Goal: Transaction & Acquisition: Book appointment/travel/reservation

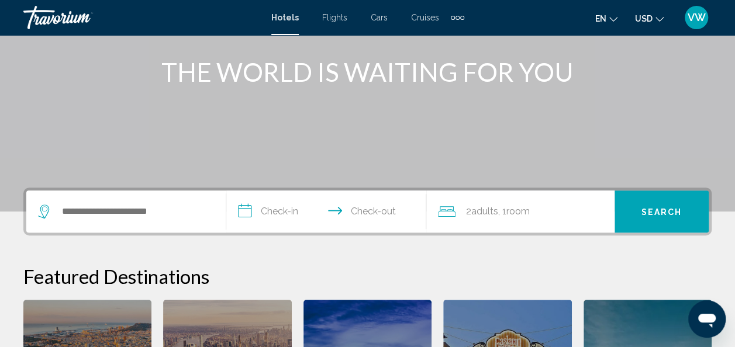
scroll to position [157, 0]
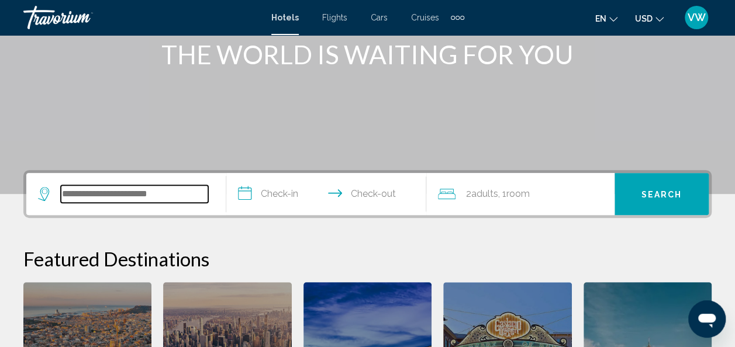
click at [95, 195] on input "Search widget" at bounding box center [134, 194] width 147 height 18
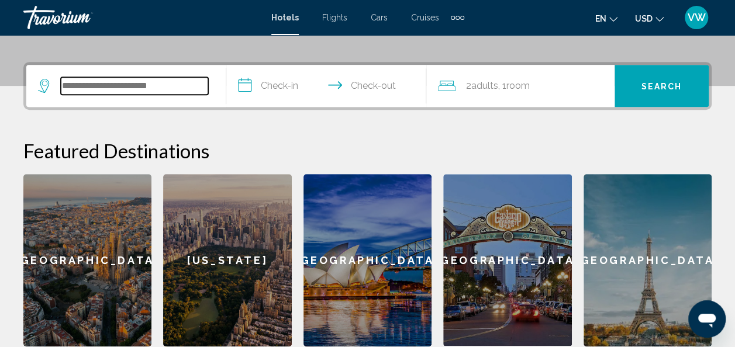
scroll to position [289, 0]
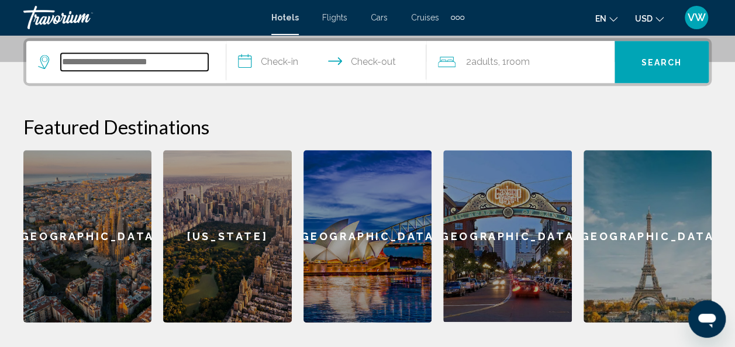
click at [158, 60] on input "Search widget" at bounding box center [134, 62] width 147 height 18
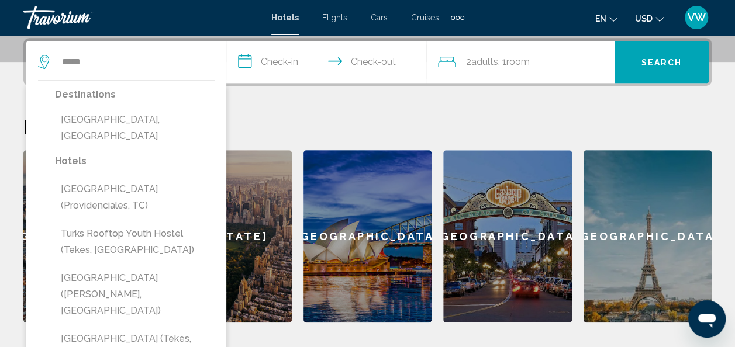
click at [122, 135] on button "Turks And Caicos, Turks And Caicos Islands" at bounding box center [135, 128] width 160 height 39
type input "**********"
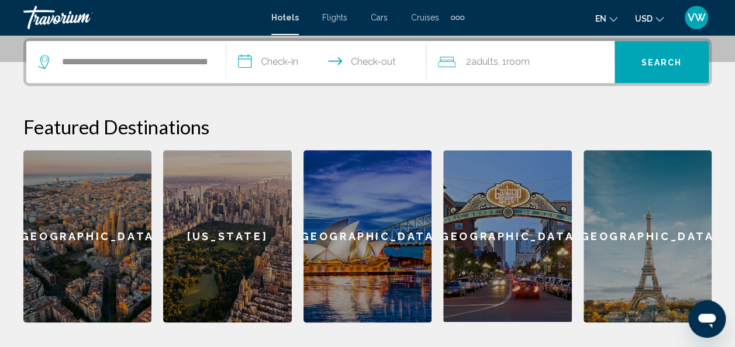
click at [273, 64] on input "**********" at bounding box center [328, 64] width 205 height 46
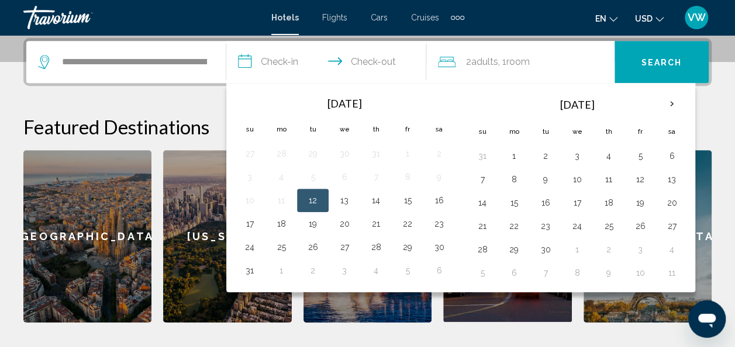
click at [406, 207] on td "15" at bounding box center [408, 200] width 32 height 23
click at [405, 199] on button "15" at bounding box center [407, 200] width 19 height 16
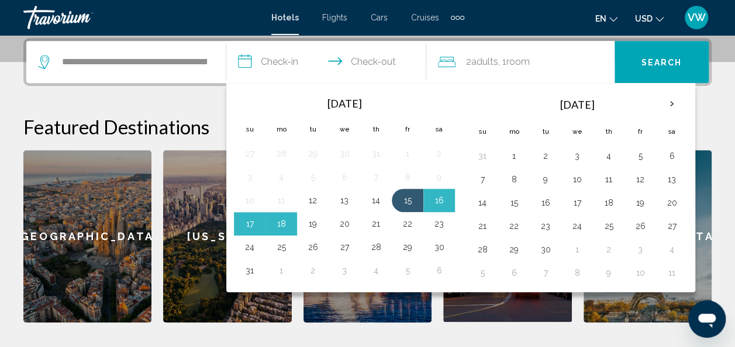
click at [310, 217] on button "19" at bounding box center [313, 224] width 19 height 16
type input "**********"
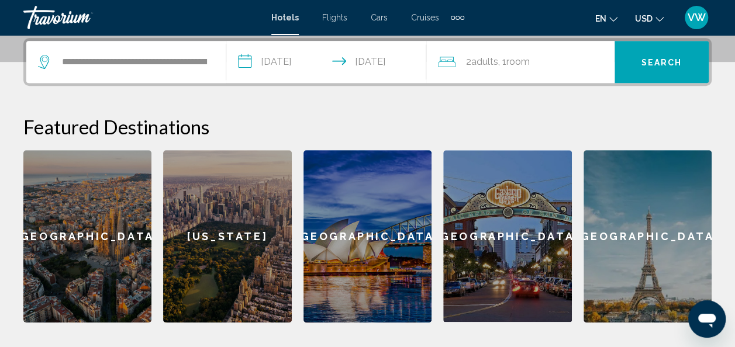
click at [512, 68] on span ", 1 Room rooms" at bounding box center [514, 62] width 32 height 16
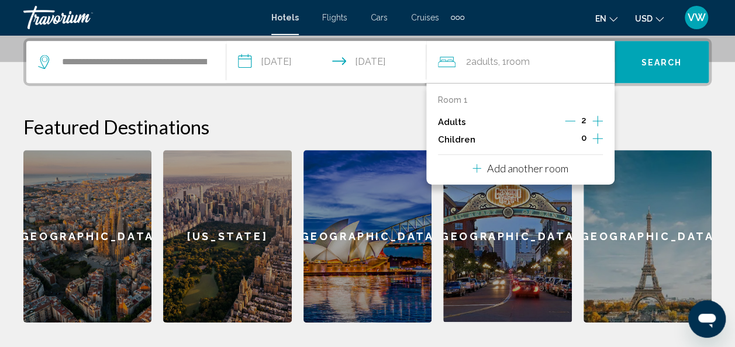
click at [599, 136] on icon "Increment children" at bounding box center [597, 139] width 11 height 14
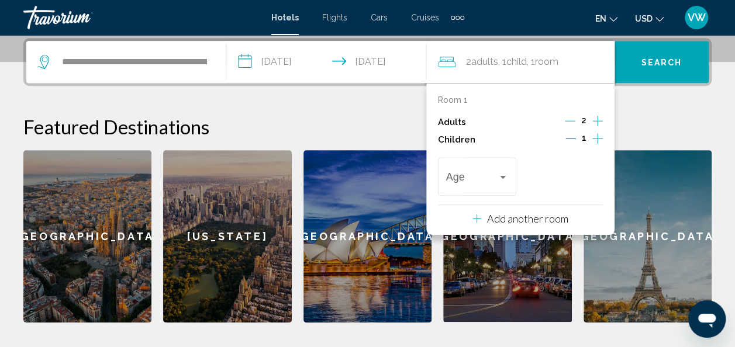
click at [599, 136] on icon "Increment children" at bounding box center [597, 139] width 11 height 14
click at [570, 136] on icon "Decrement children" at bounding box center [570, 138] width 11 height 11
click at [499, 173] on div "Travelers: 2 adults, 1 child" at bounding box center [503, 177] width 11 height 9
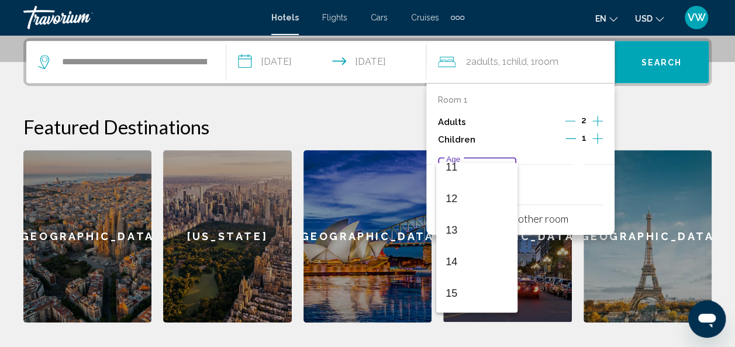
scroll to position [366, 0]
click at [468, 282] on span "15" at bounding box center [477, 287] width 63 height 32
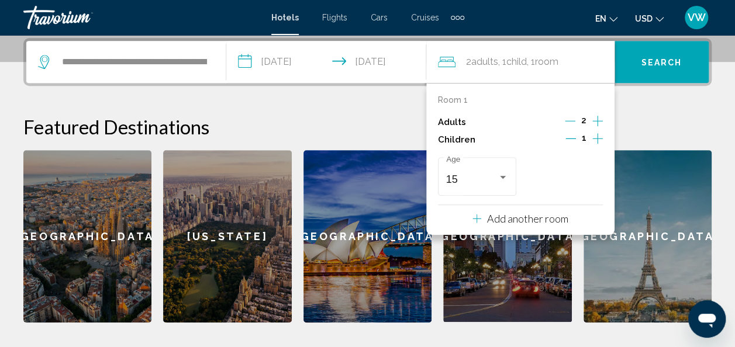
click at [650, 65] on span "Search" at bounding box center [662, 62] width 41 height 9
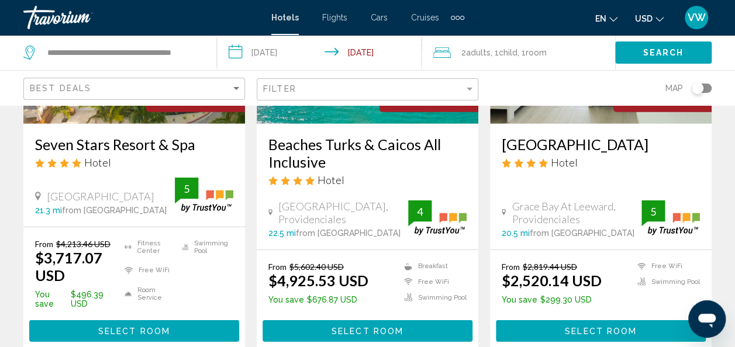
scroll to position [1605, 0]
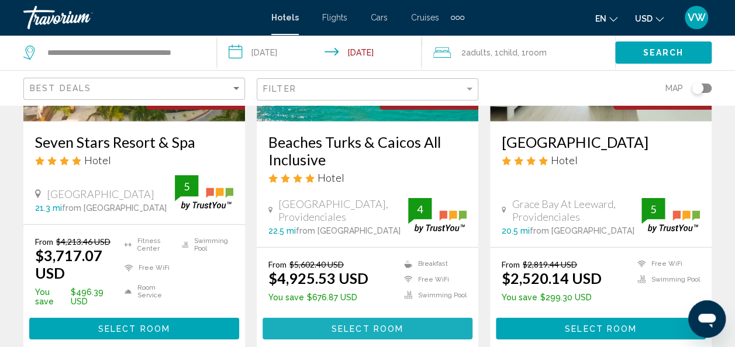
click at [386, 324] on span "Select Room" at bounding box center [368, 328] width 72 height 9
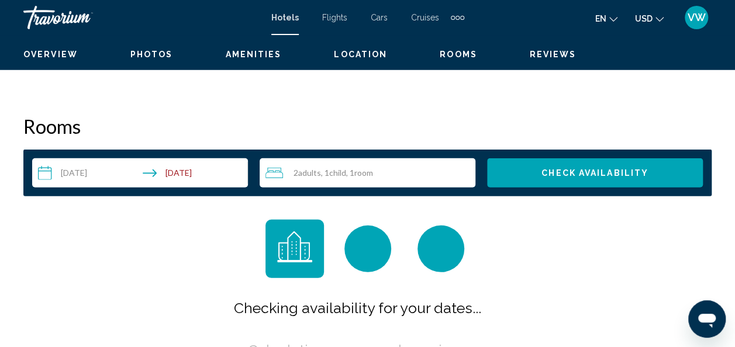
scroll to position [139, 0]
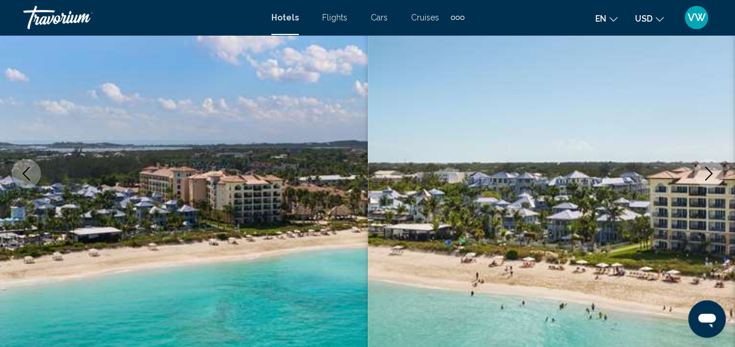
click at [704, 174] on icon "Next image" at bounding box center [709, 174] width 14 height 14
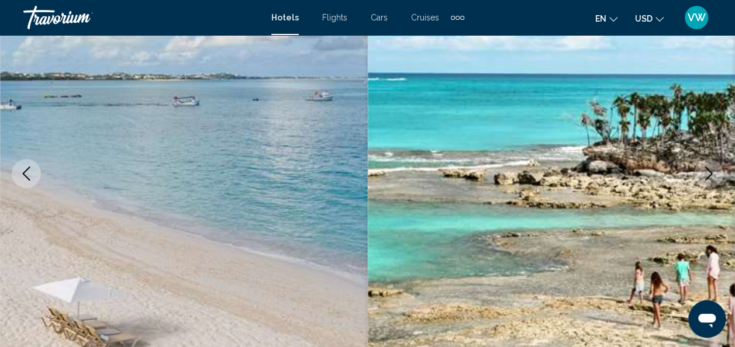
click at [704, 174] on icon "Next image" at bounding box center [709, 174] width 14 height 14
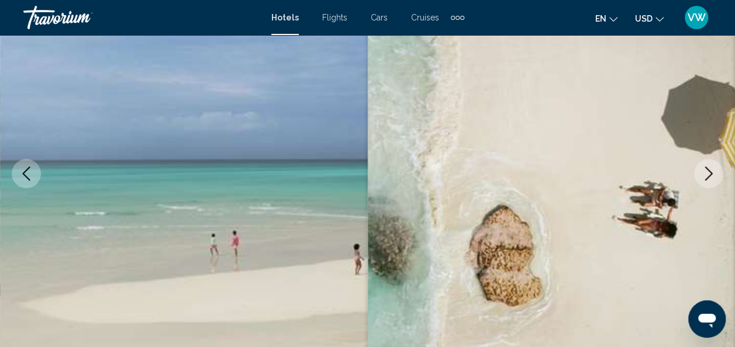
click at [704, 174] on icon "Next image" at bounding box center [709, 174] width 14 height 14
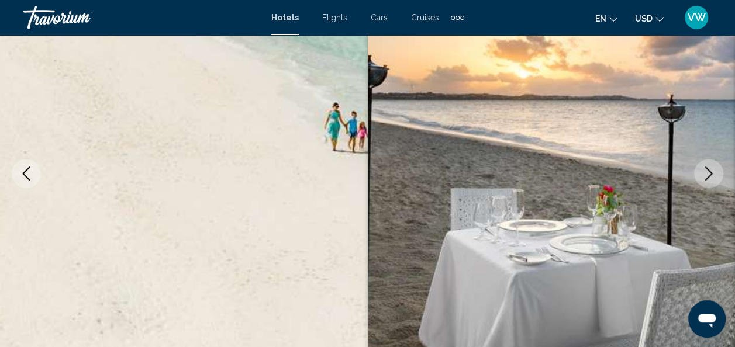
click at [704, 174] on icon "Next image" at bounding box center [709, 174] width 14 height 14
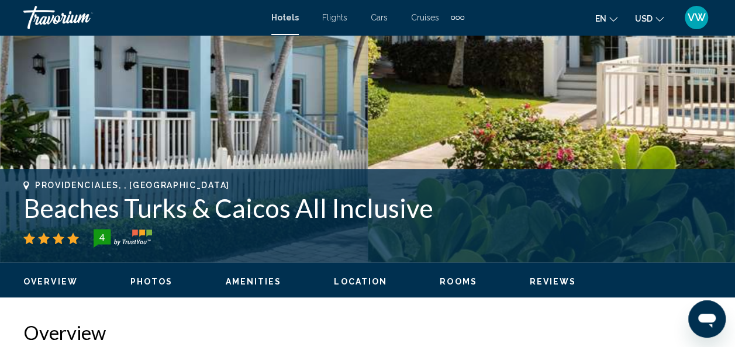
scroll to position [336, 0]
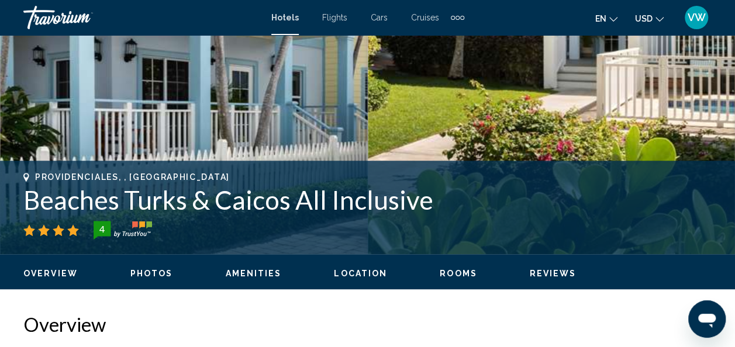
drag, startPoint x: 733, startPoint y: 33, endPoint x: 736, endPoint y: 55, distance: 21.8
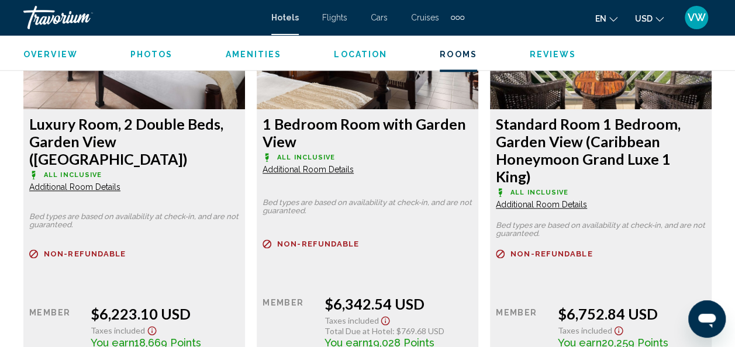
scroll to position [2689, 0]
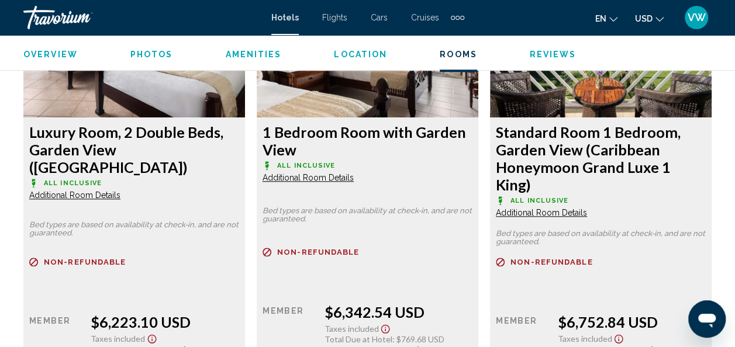
click at [157, 46] on div "Overview Photos Amenities Location Rooms Reviews Check Availability" at bounding box center [367, 53] width 735 height 36
click at [158, 54] on span "Photos" at bounding box center [151, 54] width 43 height 9
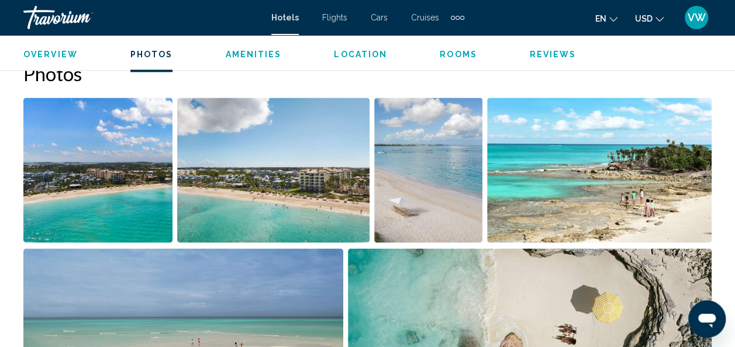
scroll to position [742, 0]
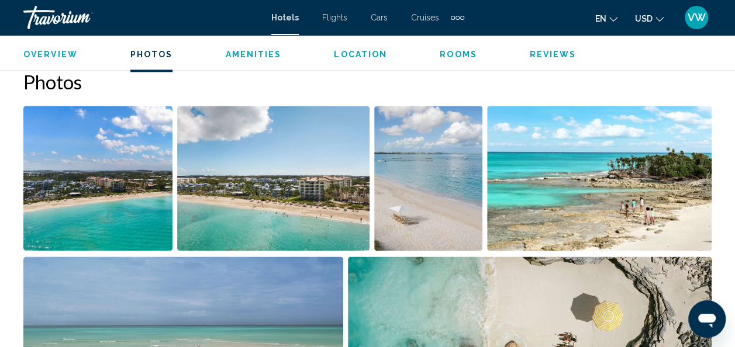
click at [449, 54] on span "Rooms" at bounding box center [458, 54] width 37 height 9
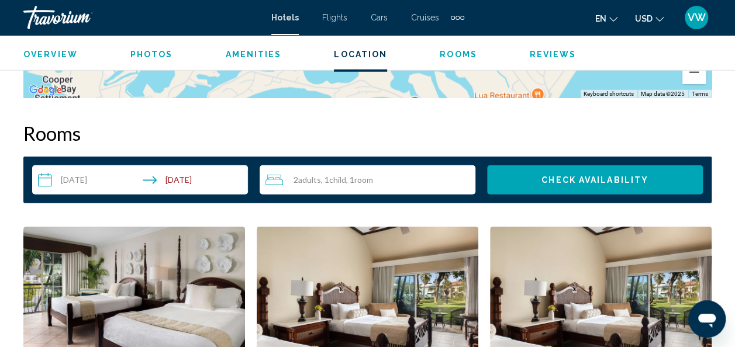
scroll to position [1650, 0]
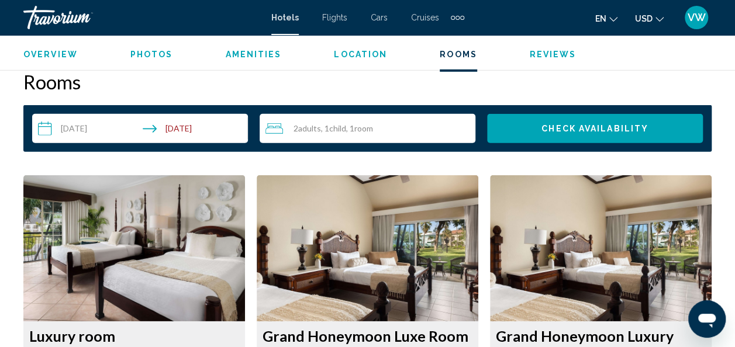
click at [366, 128] on span "Room" at bounding box center [363, 128] width 19 height 10
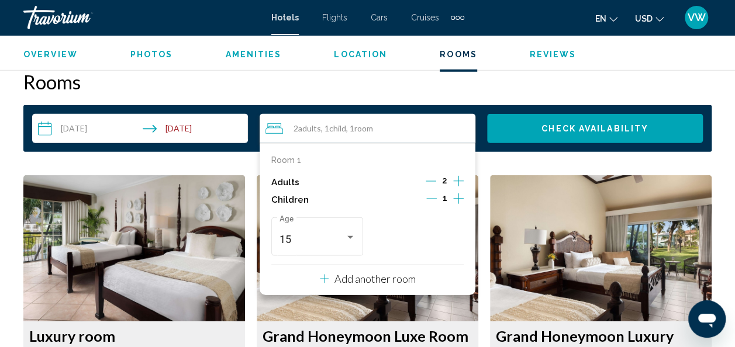
click at [372, 272] on div "Add another room" at bounding box center [368, 279] width 96 height 14
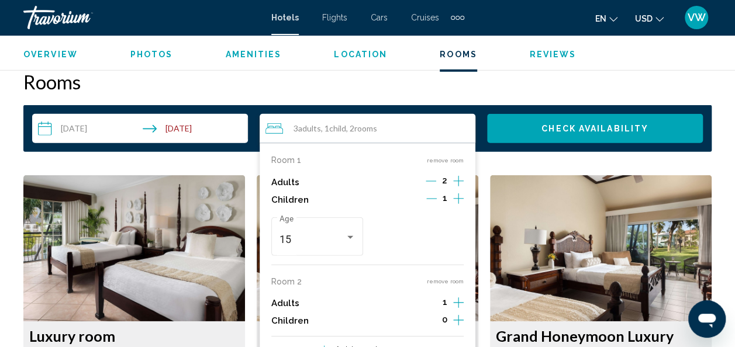
click at [459, 206] on icon "Increment children" at bounding box center [458, 199] width 11 height 14
click at [431, 181] on icon "Decrement adults" at bounding box center [431, 181] width 11 height 11
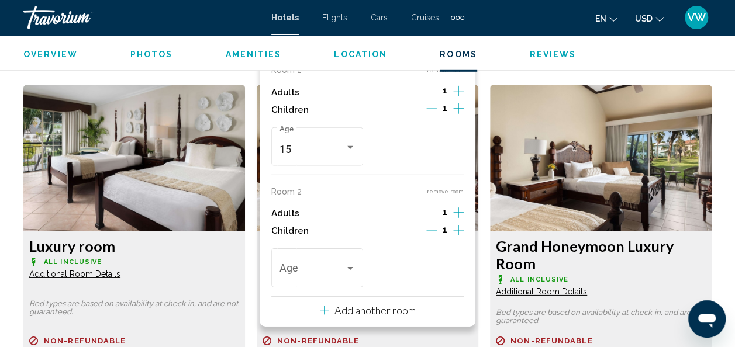
scroll to position [1790, 0]
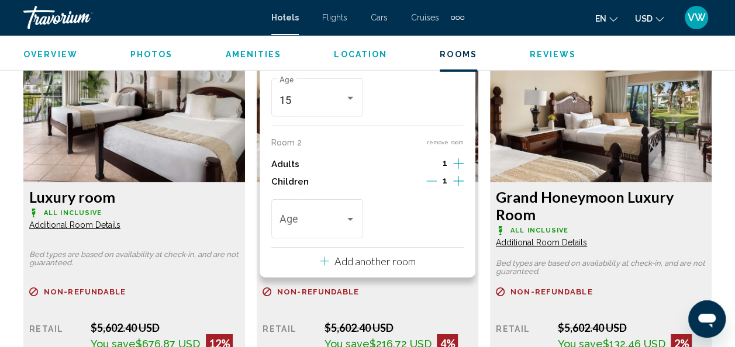
click at [359, 212] on div "Age" at bounding box center [317, 218] width 92 height 42
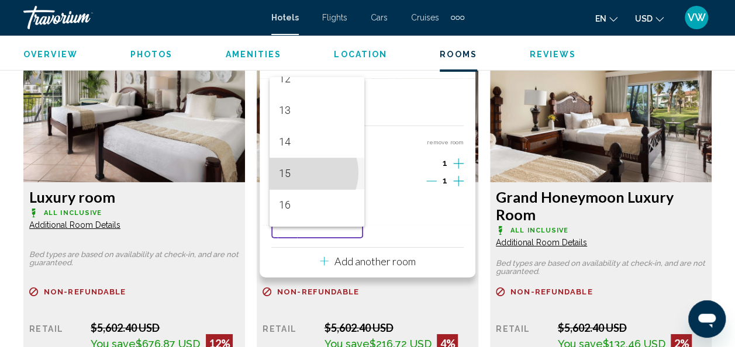
click at [304, 173] on span "15" at bounding box center [317, 174] width 76 height 32
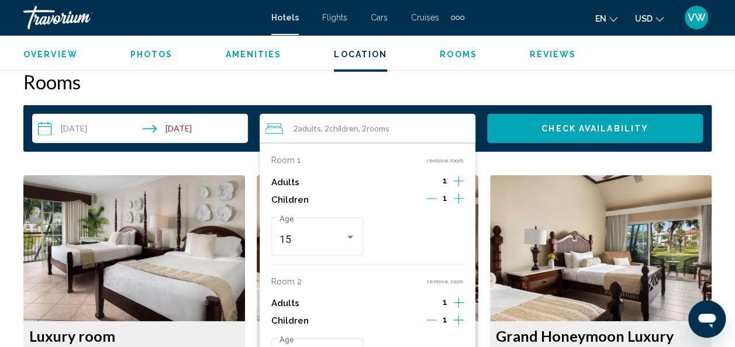
scroll to position [1625, 0]
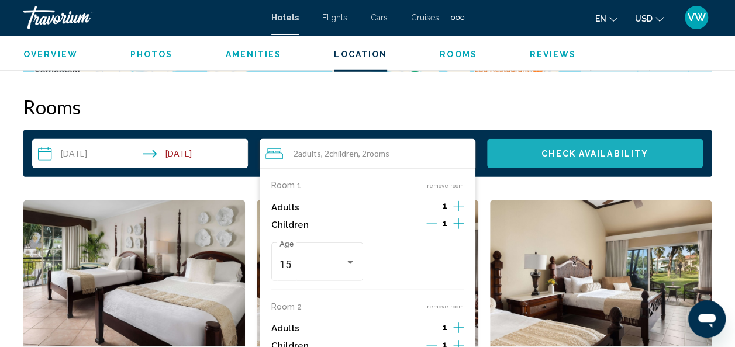
click at [656, 143] on button "Check Availability" at bounding box center [595, 153] width 216 height 29
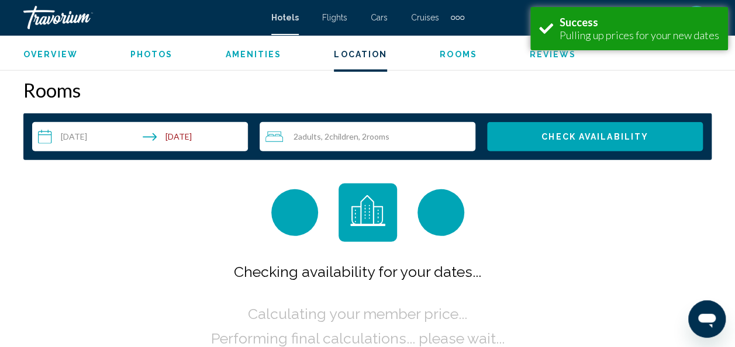
scroll to position [1650, 0]
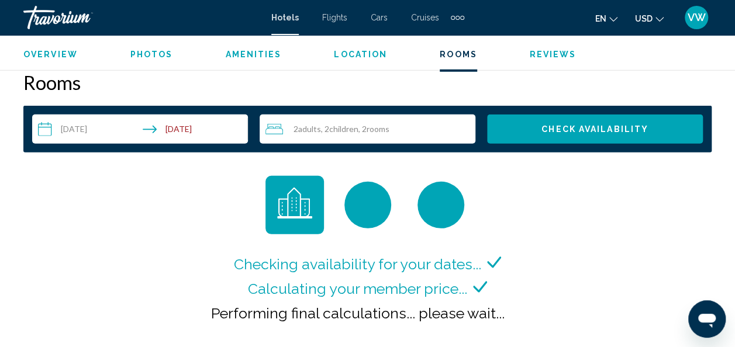
click at [377, 129] on span "rooms" at bounding box center [378, 129] width 23 height 10
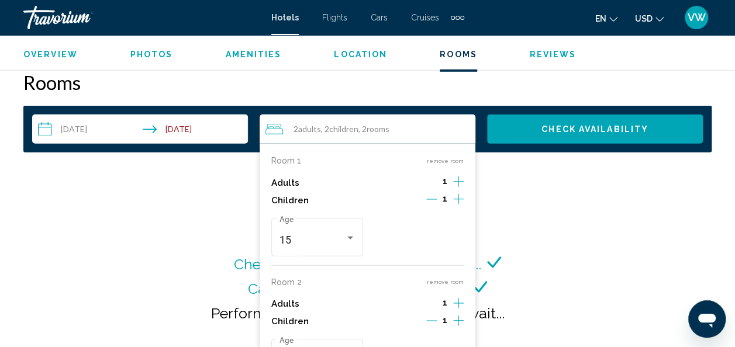
click at [460, 195] on icon "Increment children" at bounding box center [458, 199] width 11 height 14
click at [443, 241] on span "Travelers: 2 adults, 3 children" at bounding box center [413, 241] width 66 height 12
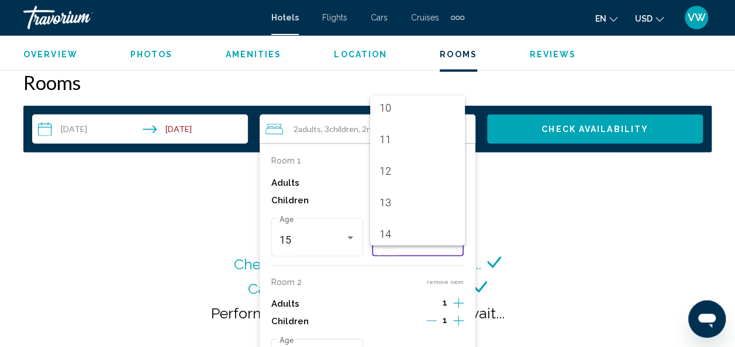
scroll to position [343, 0]
click at [412, 235] on span "15" at bounding box center [418, 243] width 76 height 32
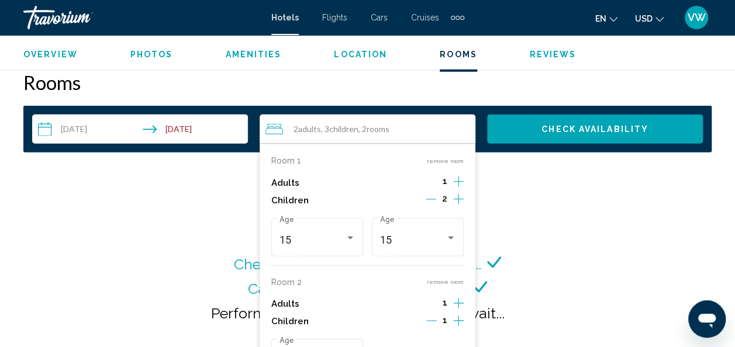
click at [459, 182] on icon "Increment adults" at bounding box center [458, 182] width 11 height 11
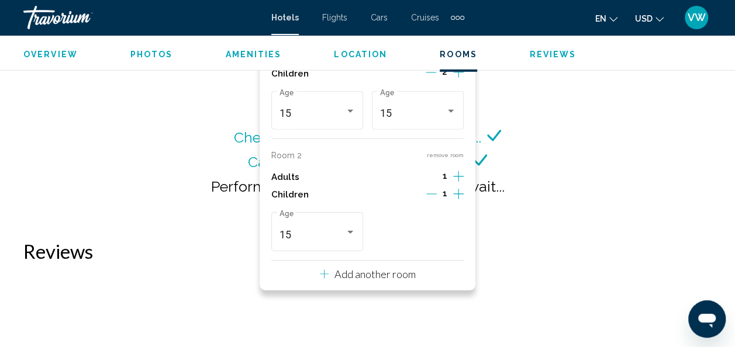
scroll to position [1773, 0]
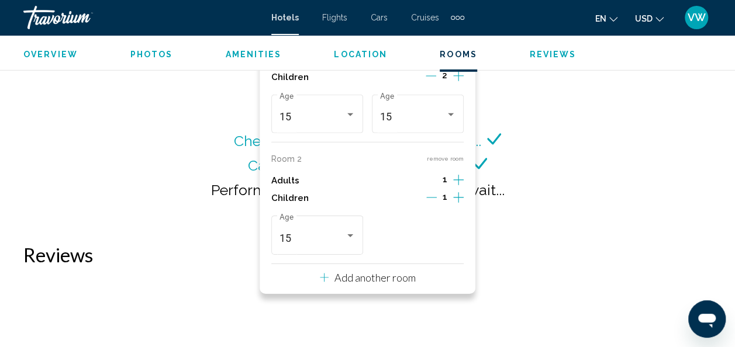
click at [432, 198] on icon "Decrement children" at bounding box center [431, 197] width 11 height 11
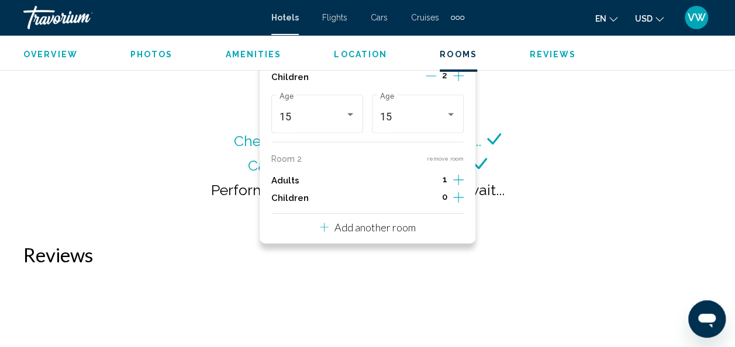
click at [448, 157] on button "remove room" at bounding box center [445, 159] width 37 height 8
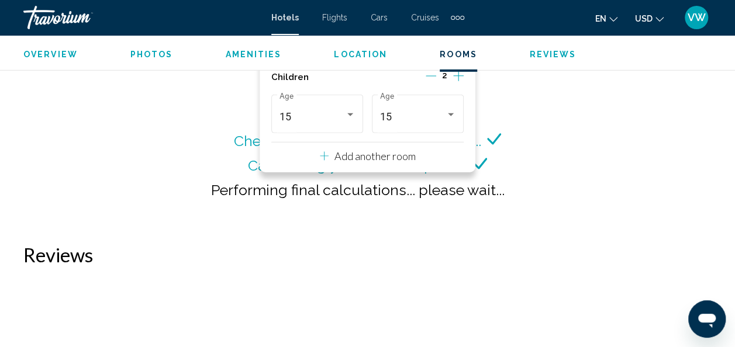
scroll to position [1470, 0]
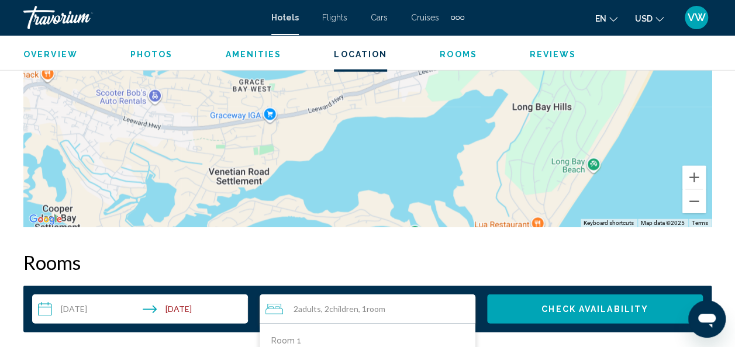
click at [608, 301] on button "Check Availability" at bounding box center [595, 309] width 216 height 29
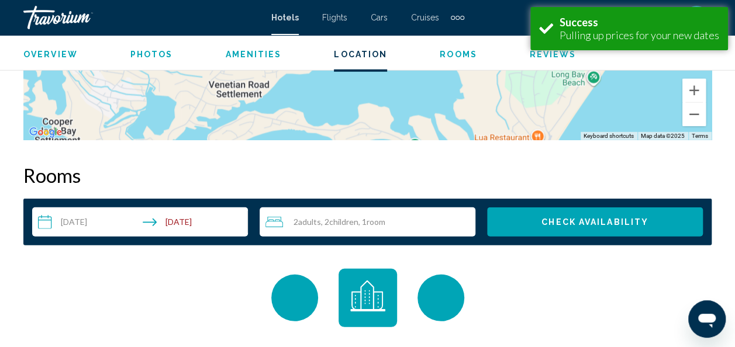
scroll to position [1650, 0]
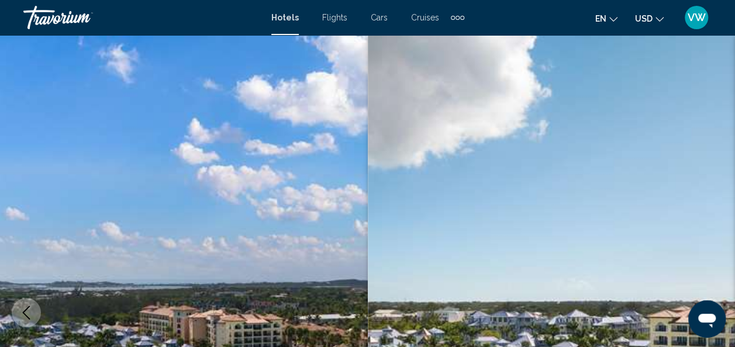
click at [734, 157] on img "Main content" at bounding box center [552, 313] width 368 height 556
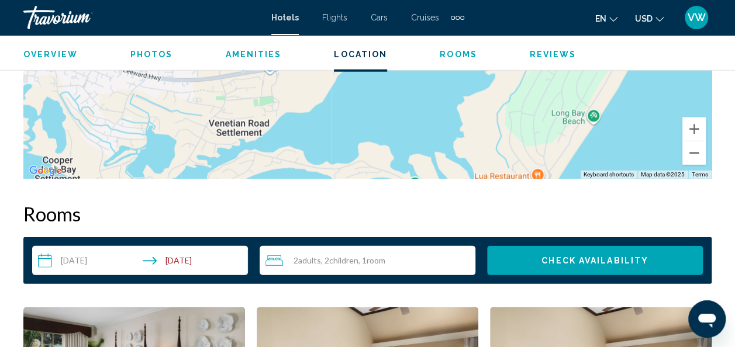
scroll to position [1822, 0]
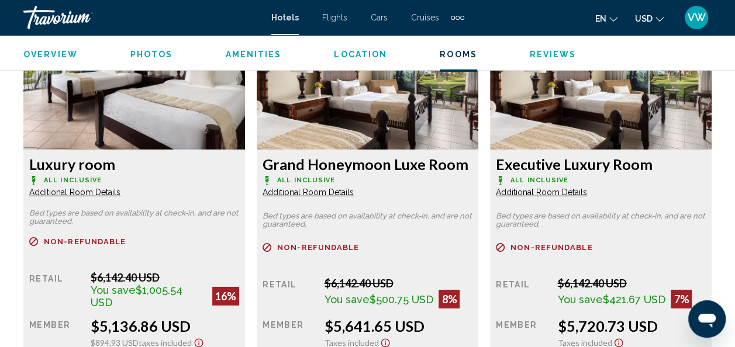
click at [120, 191] on span "Additional Room Details" at bounding box center [74, 192] width 91 height 9
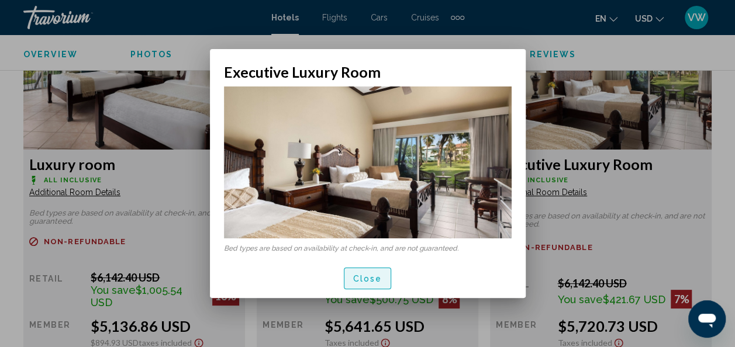
click at [375, 271] on button "Close" at bounding box center [368, 279] width 48 height 22
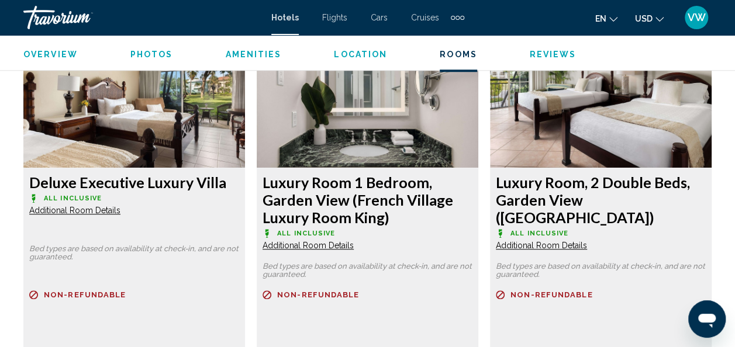
scroll to position [2674, 0]
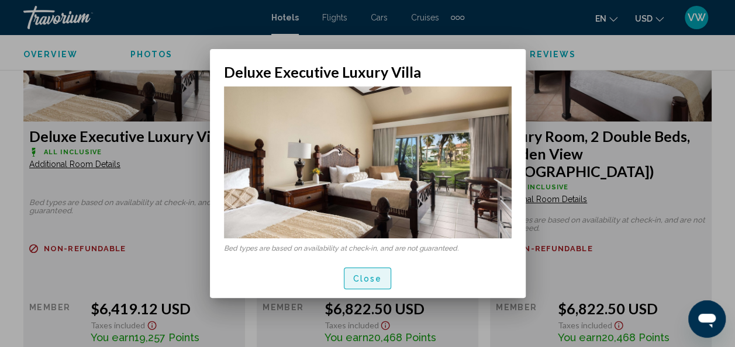
click at [356, 275] on span "Close" at bounding box center [367, 278] width 29 height 9
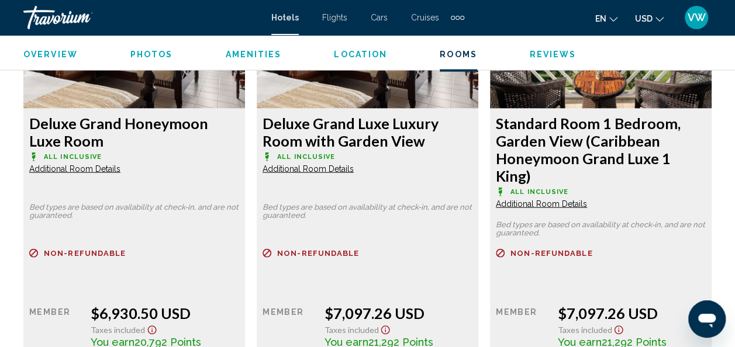
scroll to position [3521, 0]
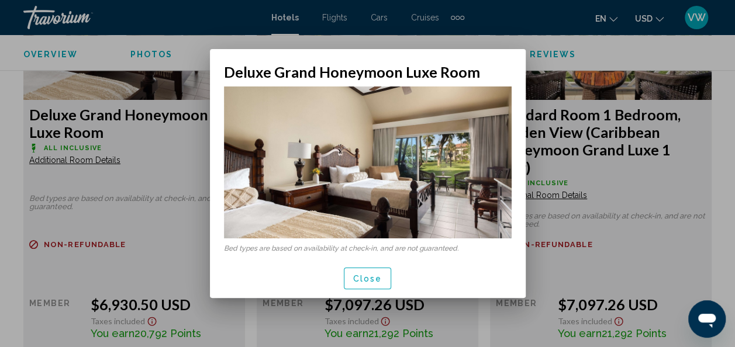
scroll to position [0, 0]
click at [371, 283] on span "Close" at bounding box center [367, 278] width 29 height 9
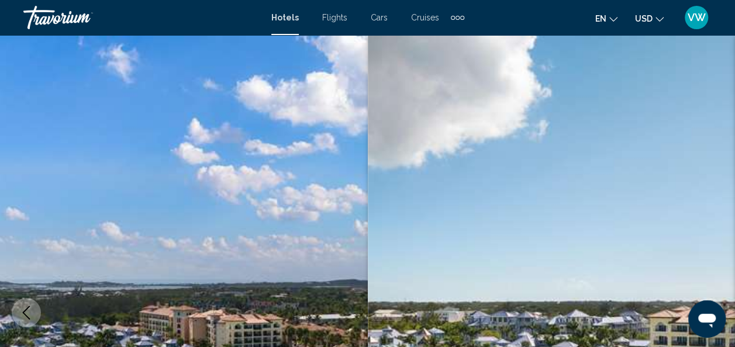
scroll to position [3521, 0]
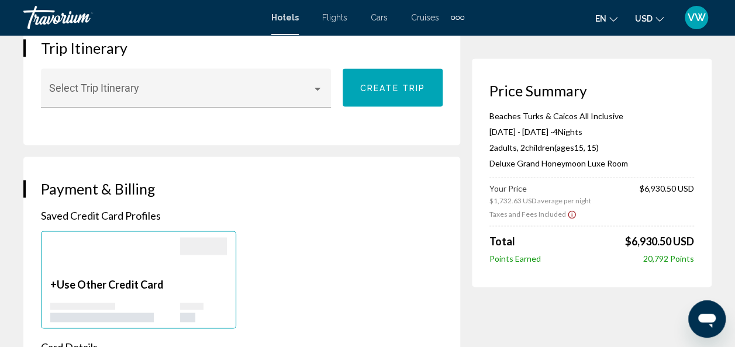
scroll to position [792, 0]
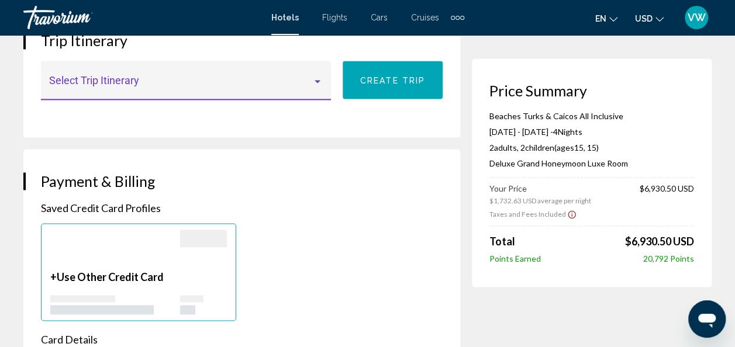
click at [315, 77] on div "Main content" at bounding box center [317, 81] width 11 height 9
click at [315, 77] on span "None" at bounding box center [186, 84] width 275 height 32
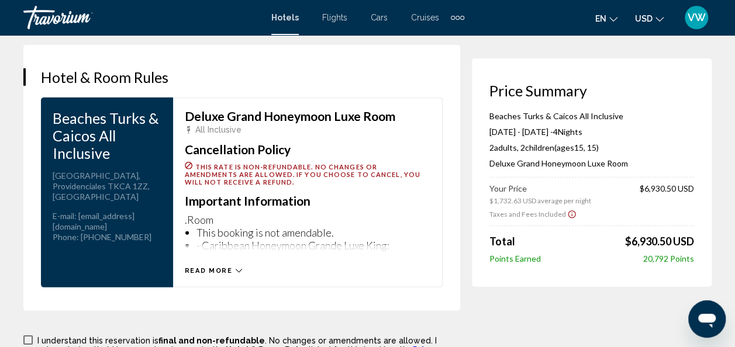
scroll to position [1604, 0]
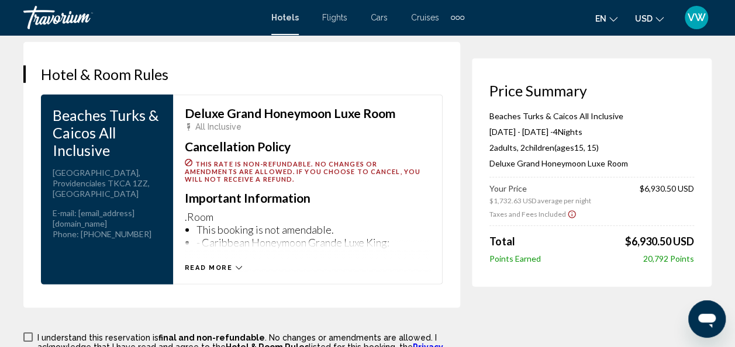
click at [211, 264] on span "Read more" at bounding box center [209, 268] width 48 height 8
